Goal: Task Accomplishment & Management: Use online tool/utility

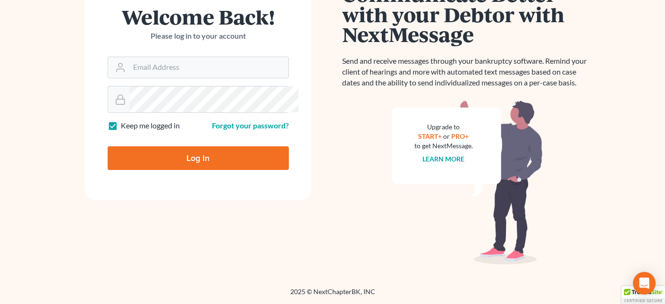
scroll to position [189, 0]
type input "[PERSON_NAME][EMAIL_ADDRESS][DOMAIN_NAME]"
click at [197, 156] on input "Log In" at bounding box center [198, 158] width 181 height 24
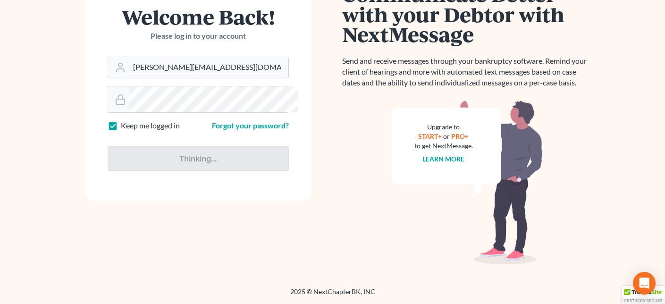
type input "Thinking..."
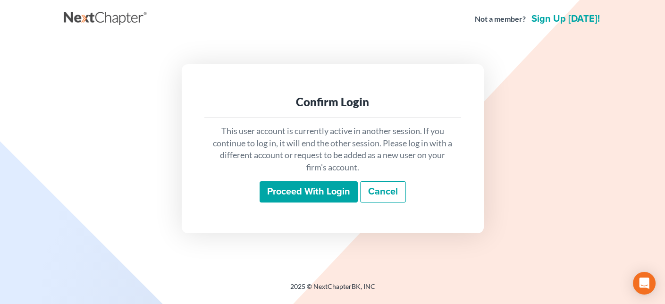
click at [276, 203] on input "Proceed with login" at bounding box center [308, 192] width 98 height 22
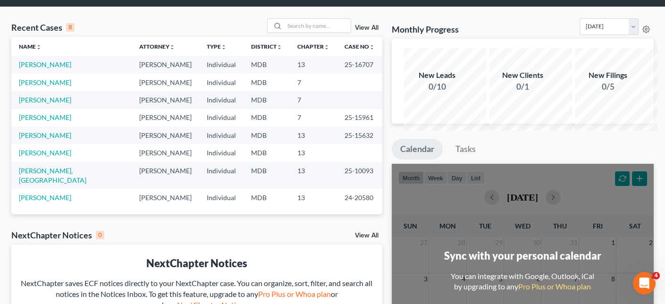
scroll to position [47, 0]
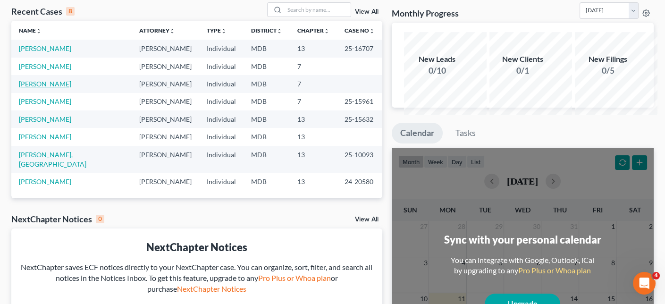
click at [47, 88] on link "[PERSON_NAME]" at bounding box center [45, 84] width 52 height 8
select select "10"
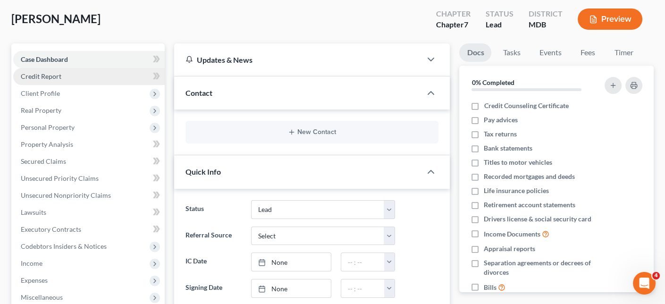
click at [60, 80] on span "Credit Report" at bounding box center [41, 76] width 41 height 8
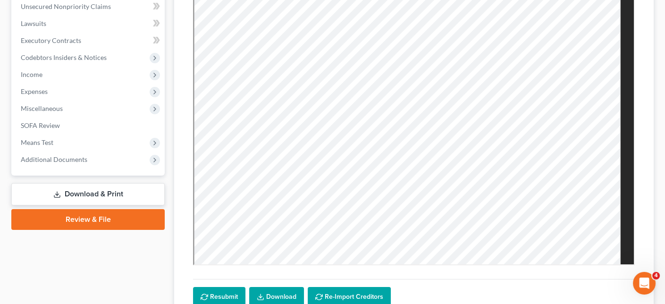
scroll to position [283, 0]
